Goal: Information Seeking & Learning: Learn about a topic

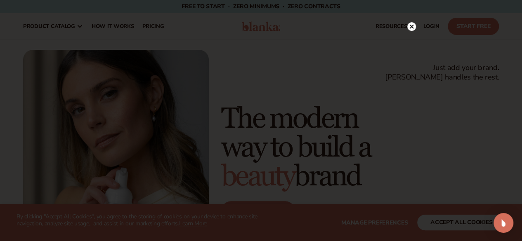
click at [408, 26] on circle at bounding box center [411, 26] width 9 height 9
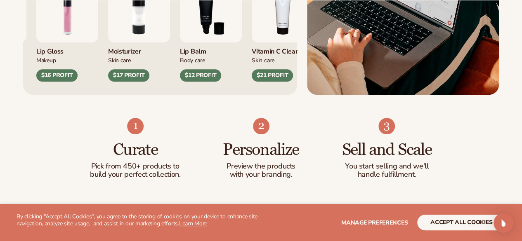
scroll to position [411, 0]
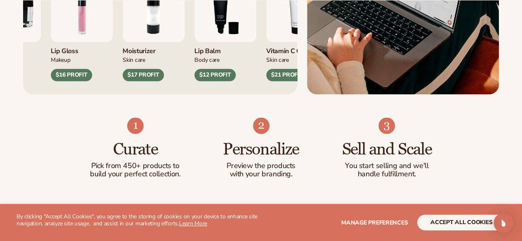
click at [79, 42] on img "1 / 9" at bounding box center [82, 11] width 62 height 62
click at [83, 42] on img "1 / 9" at bounding box center [82, 11] width 62 height 62
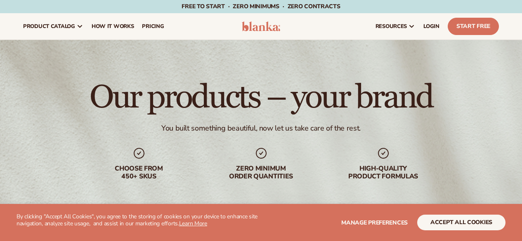
scroll to position [264, 0]
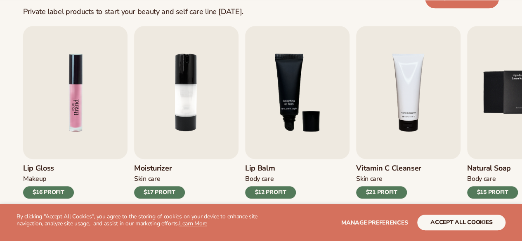
click at [84, 107] on img "1 / 9" at bounding box center [75, 92] width 104 height 133
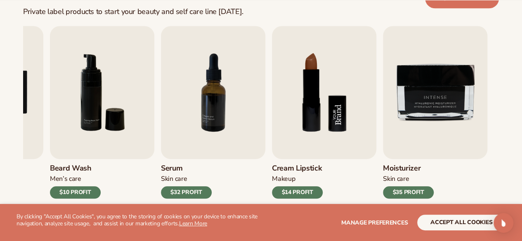
click at [311, 108] on img "8 / 9" at bounding box center [324, 92] width 104 height 133
click at [300, 190] on div "$14 PROFIT" at bounding box center [297, 193] width 51 height 12
click at [509, 227] on div "Open Intercom Messenger" at bounding box center [504, 224] width 22 height 22
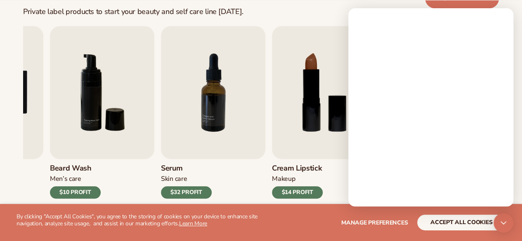
click at [257, 202] on div "Lip Gloss Makeup $16 PROFIT Moisturizer [MEDICAL_DATA] $17 PROFIT [MEDICAL_DATA…" at bounding box center [272, 120] width 499 height 188
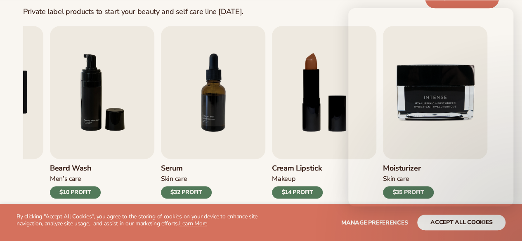
click at [294, 17] on div "Best sellers Private label products to start your beauty and self care line [DA…" at bounding box center [261, 105] width 522 height 296
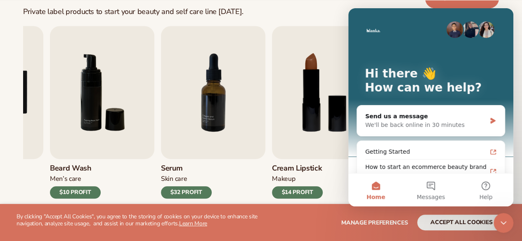
scroll to position [61, 0]
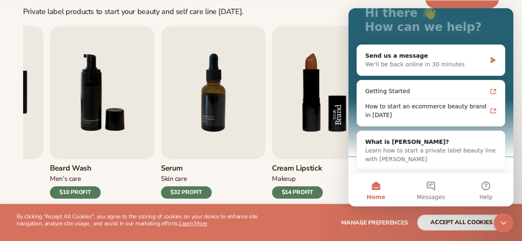
click at [278, 98] on img "8 / 9" at bounding box center [324, 92] width 104 height 133
click at [12, 124] on div "Best sellers Private label products to start your beauty and self care line tod…" at bounding box center [261, 105] width 522 height 296
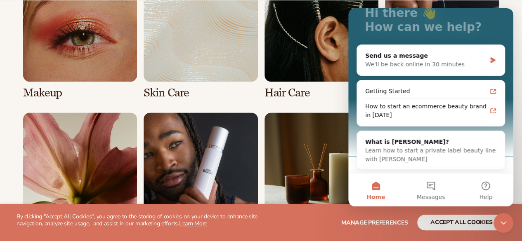
scroll to position [650, 0]
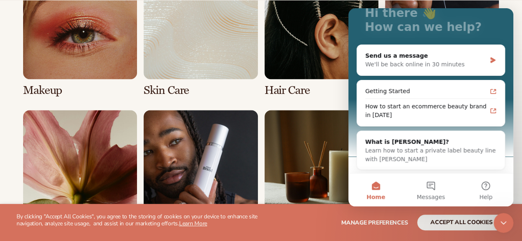
click at [69, 54] on link "1 / 8" at bounding box center [80, 31] width 114 height 132
